Goal: Transaction & Acquisition: Download file/media

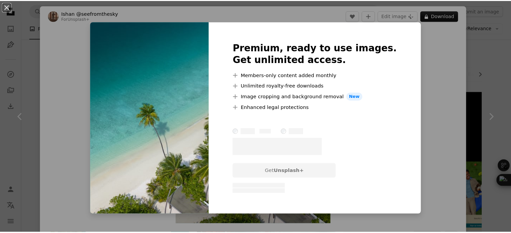
scroll to position [656, 0]
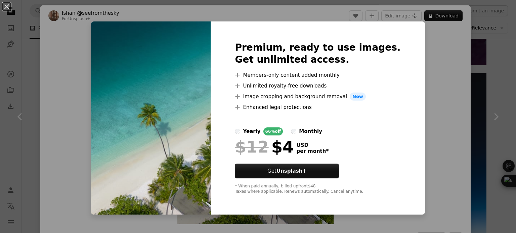
click at [426, 49] on div "An X shape Premium, ready to use images. Get unlimited access. A plus sign Memb…" at bounding box center [258, 116] width 516 height 233
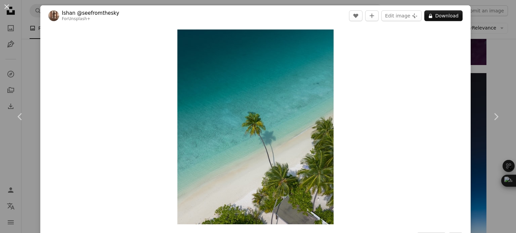
click at [472, 40] on div "An X shape Chevron left Chevron right [PERSON_NAME] @seefromthesky For Unsplash…" at bounding box center [258, 116] width 516 height 233
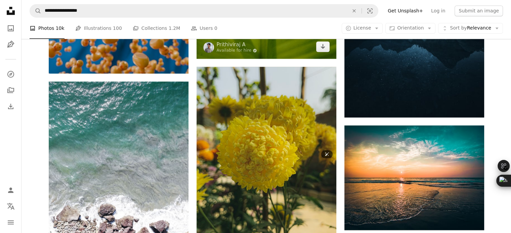
scroll to position [1078, 0]
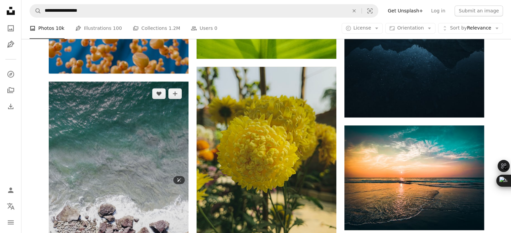
click at [145, 134] on img at bounding box center [119, 206] width 140 height 249
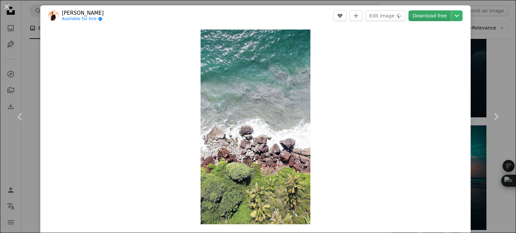
click at [411, 17] on link "Download free" at bounding box center [429, 15] width 42 height 11
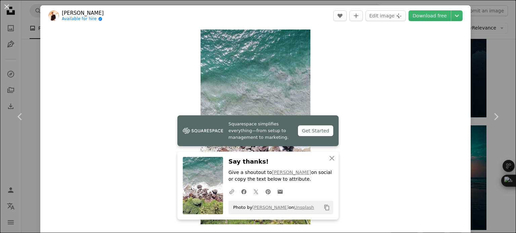
drag, startPoint x: 473, startPoint y: 35, endPoint x: 408, endPoint y: 70, distance: 73.5
click at [408, 70] on div "An X shape Chevron left Chevron right [PERSON_NAME] Available for hire A checkm…" at bounding box center [258, 116] width 516 height 233
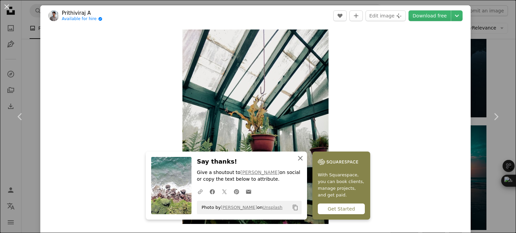
click at [304, 157] on icon "An X shape" at bounding box center [300, 159] width 8 height 8
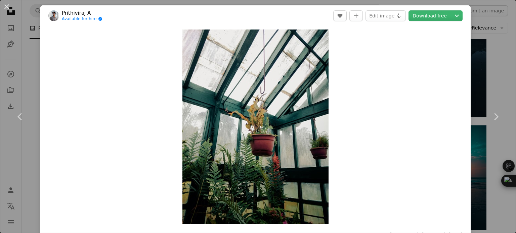
click at [476, 55] on div "An X shape Chevron left Chevron right [PERSON_NAME] A Available for hire A chec…" at bounding box center [258, 116] width 516 height 233
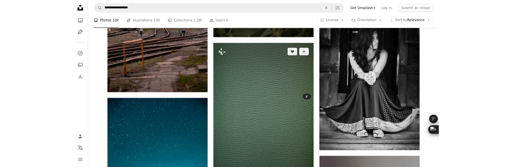
scroll to position [1496, 0]
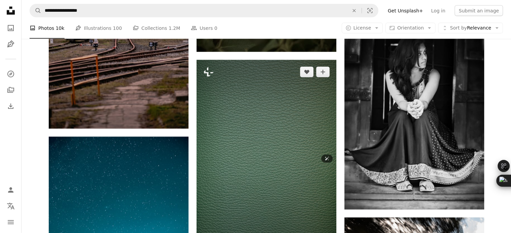
click at [275, 89] on img at bounding box center [267, 165] width 140 height 210
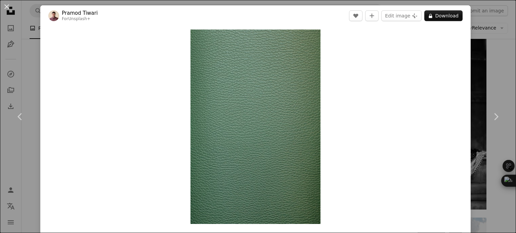
click at [469, 44] on div "An X shape Chevron left Chevron right [PERSON_NAME] For Unsplash+ A heart A plu…" at bounding box center [258, 116] width 516 height 233
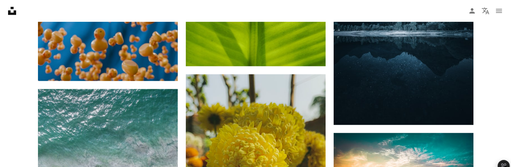
scroll to position [1231, 0]
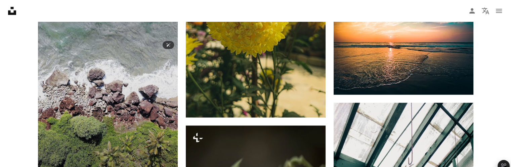
click at [91, 78] on img at bounding box center [108, 70] width 140 height 249
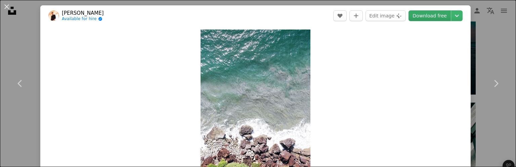
click at [423, 17] on link "Download free" at bounding box center [429, 15] width 42 height 11
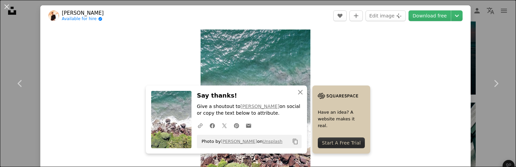
click at [488, 7] on div "An X shape Chevron left Chevron right [PERSON_NAME] Available for hire A checkm…" at bounding box center [258, 83] width 516 height 167
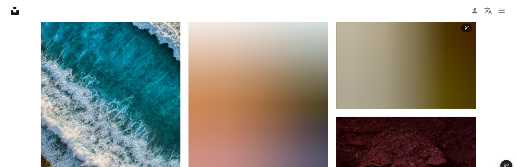
scroll to position [2306, 0]
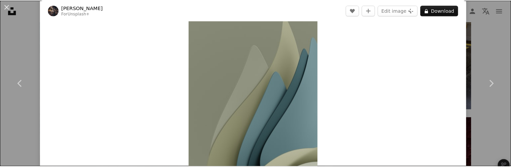
scroll to position [31, 0]
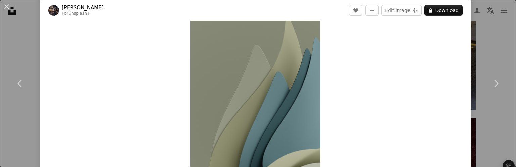
click at [480, 7] on div "An X shape Chevron left Chevron right [PERSON_NAME] For Unsplash+ A heart A plu…" at bounding box center [258, 83] width 516 height 167
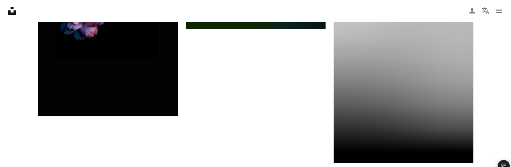
scroll to position [3101, 0]
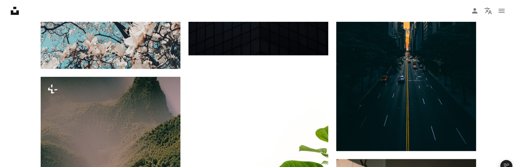
scroll to position [3454, 0]
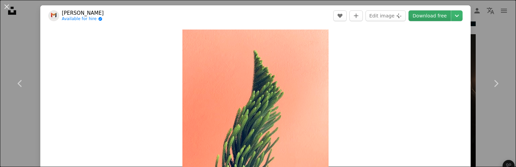
click at [417, 15] on link "Download free" at bounding box center [429, 15] width 42 height 11
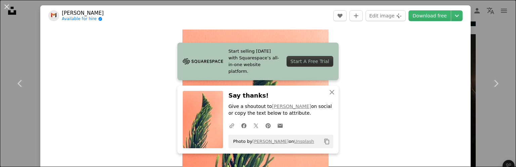
click at [481, 25] on div "An X shape Chevron left Chevron right [PERSON_NAME] Available for hire A checkm…" at bounding box center [258, 83] width 516 height 167
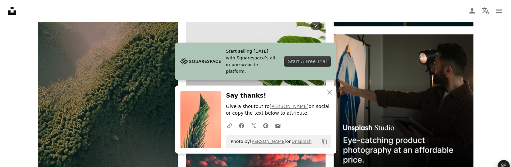
click at [257, 66] on img at bounding box center [256, 32] width 140 height 186
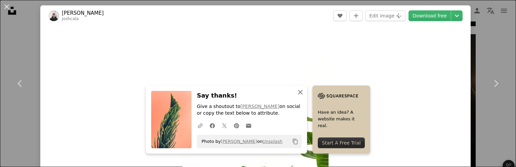
click at [303, 91] on icon "button" at bounding box center [300, 92] width 5 height 5
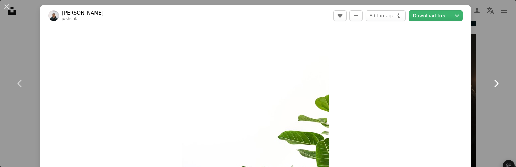
click at [478, 73] on link "Chevron right" at bounding box center [496, 83] width 40 height 64
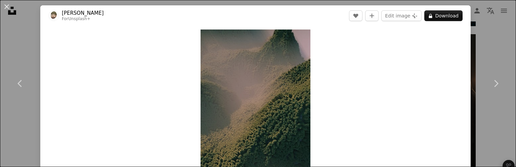
click at [482, 30] on div "An X shape Chevron left Chevron right [PERSON_NAME] C For Unsplash+ A heart A p…" at bounding box center [258, 83] width 516 height 167
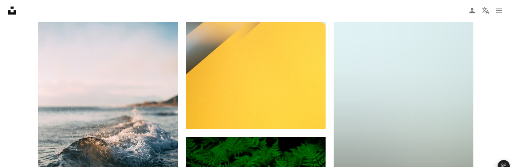
scroll to position [3850, 0]
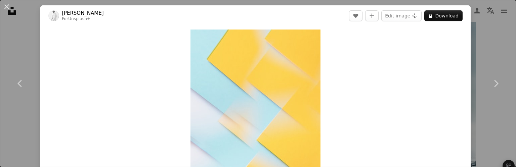
click at [481, 27] on div "An X shape Chevron left Chevron right [PERSON_NAME] For Unsplash+ A heart A plu…" at bounding box center [258, 83] width 516 height 167
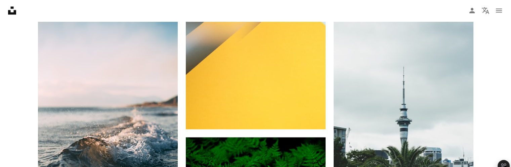
drag, startPoint x: 481, startPoint y: 27, endPoint x: 484, endPoint y: 44, distance: 17.9
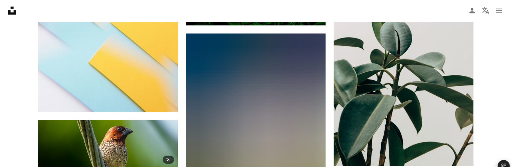
scroll to position [4170, 0]
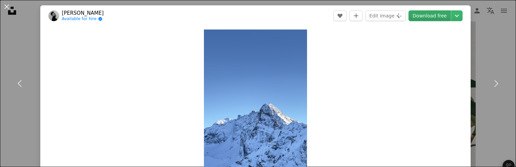
click at [423, 12] on link "Download free" at bounding box center [429, 15] width 42 height 11
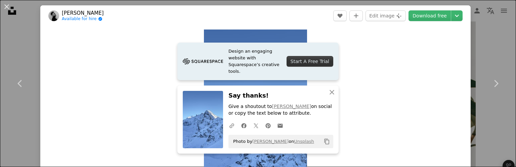
click at [490, 18] on div "An X shape Chevron left Chevron right Dima Harazdovskiy Available for hire A ch…" at bounding box center [258, 83] width 516 height 167
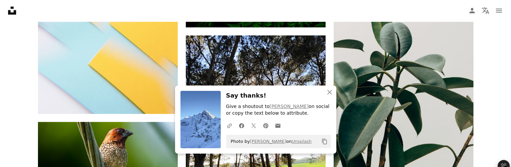
click at [490, 18] on nav "Unsplash logo Unsplash Home A photo Pen Tool A compass A stack of folders Downl…" at bounding box center [255, 10] width 511 height 21
